Goal: Task Accomplishment & Management: Use online tool/utility

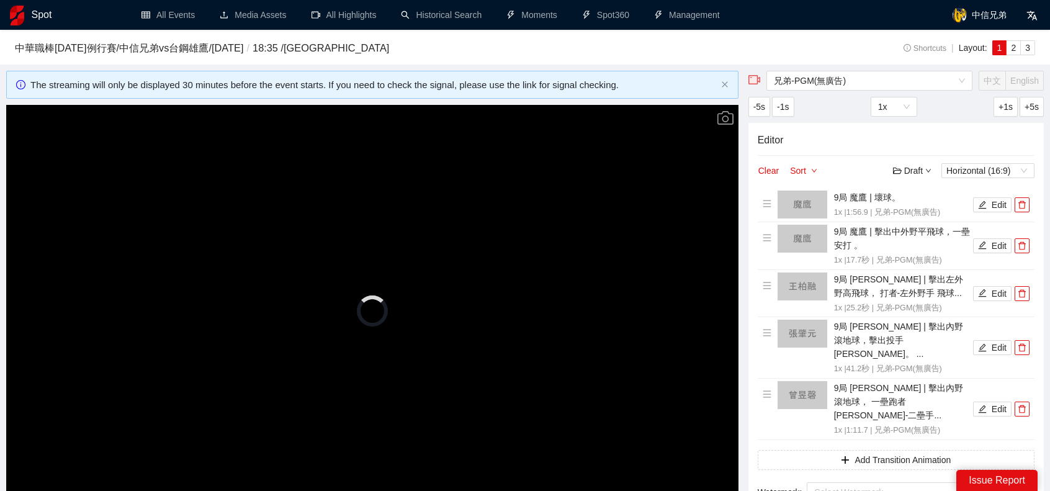
click at [40, 17] on h1 "Spot" at bounding box center [42, 15] width 20 height 30
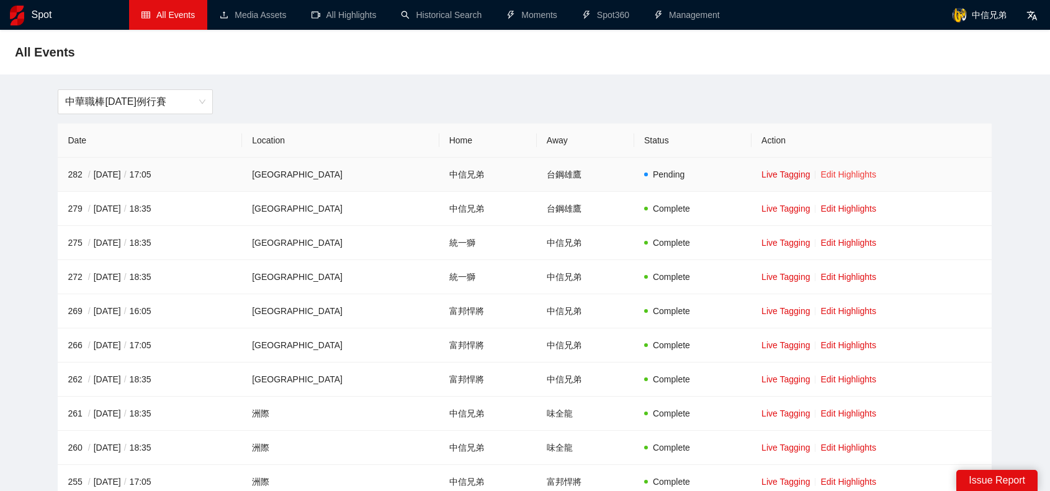
click at [820, 176] on link "Edit Highlights" at bounding box center [848, 174] width 56 height 10
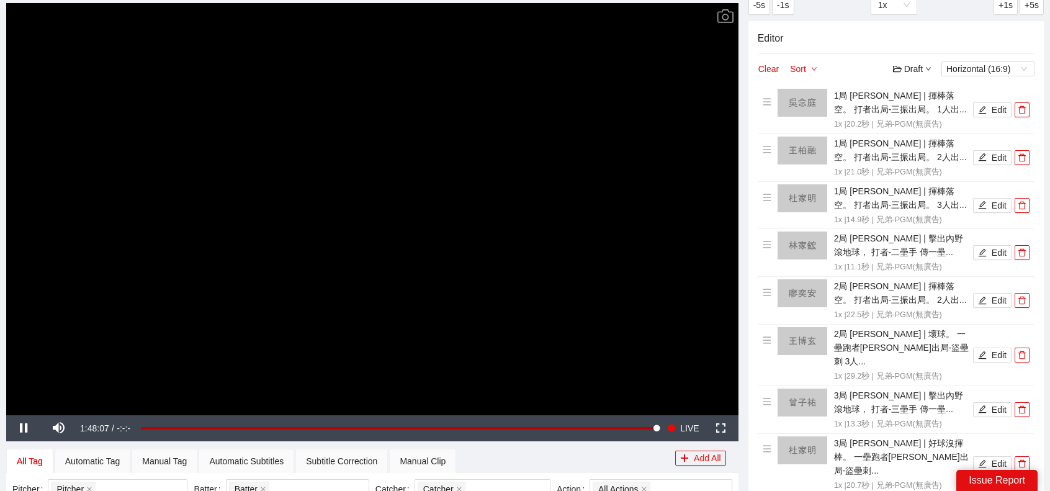
scroll to position [124, 0]
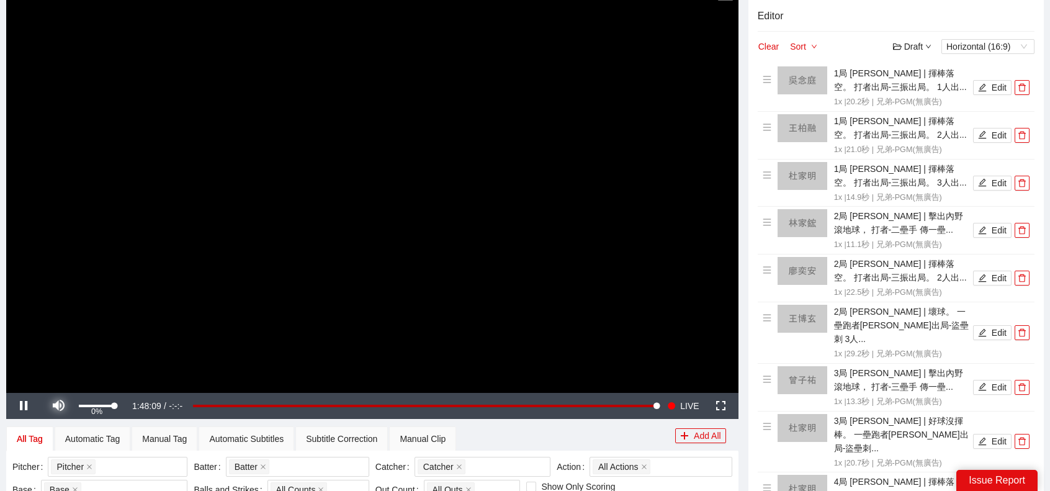
click at [58, 406] on span "Video Player" at bounding box center [58, 406] width 0 height 0
